Goal: Task Accomplishment & Management: Use online tool/utility

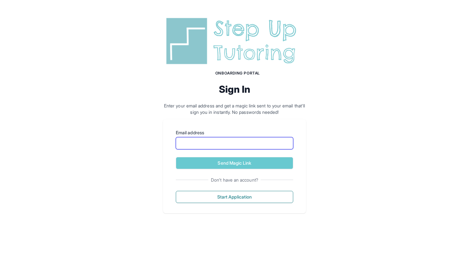
click at [248, 140] on input "Email address" at bounding box center [235, 143] width 118 height 12
type input "**********"
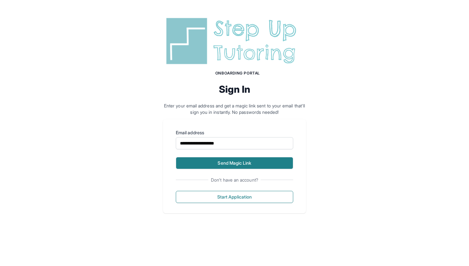
click at [262, 161] on button "Send Magic Link" at bounding box center [235, 163] width 118 height 12
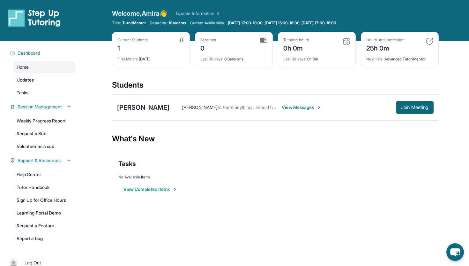
click at [279, 111] on div "[PERSON_NAME] : Is there anything I should have ready for him [DATE]? View Mess…" at bounding box center [302, 107] width 264 height 13
click at [290, 109] on span "View Messages" at bounding box center [302, 107] width 40 height 6
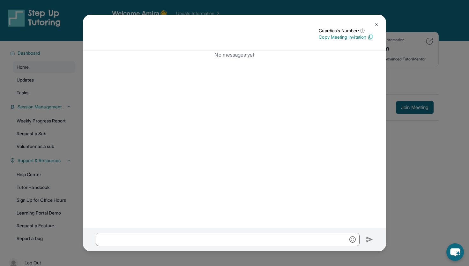
click at [378, 23] on img at bounding box center [376, 24] width 5 height 5
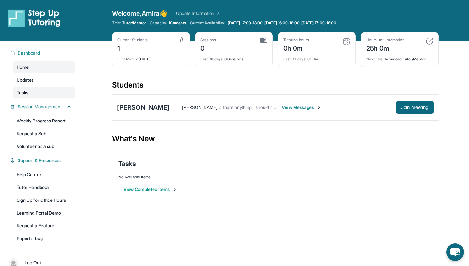
click at [40, 91] on link "Tasks" at bounding box center [44, 92] width 63 height 11
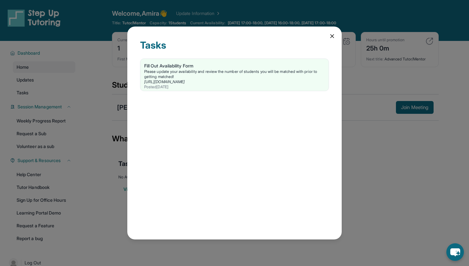
click at [330, 34] on icon at bounding box center [332, 36] width 6 height 6
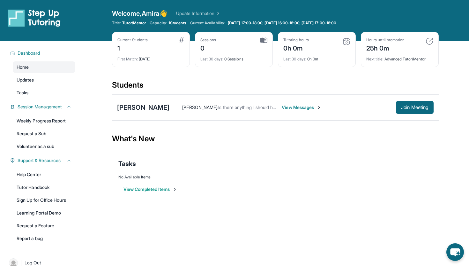
click at [159, 191] on button "View Completed Items" at bounding box center [151, 189] width 54 height 6
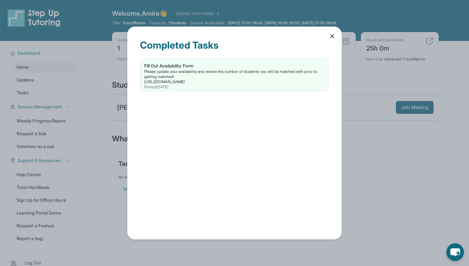
click at [329, 36] on icon at bounding box center [332, 36] width 6 height 6
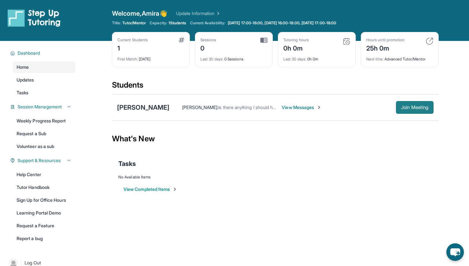
click at [401, 109] on span "Join Meeting" at bounding box center [414, 107] width 27 height 4
